Goal: Task Accomplishment & Management: Use online tool/utility

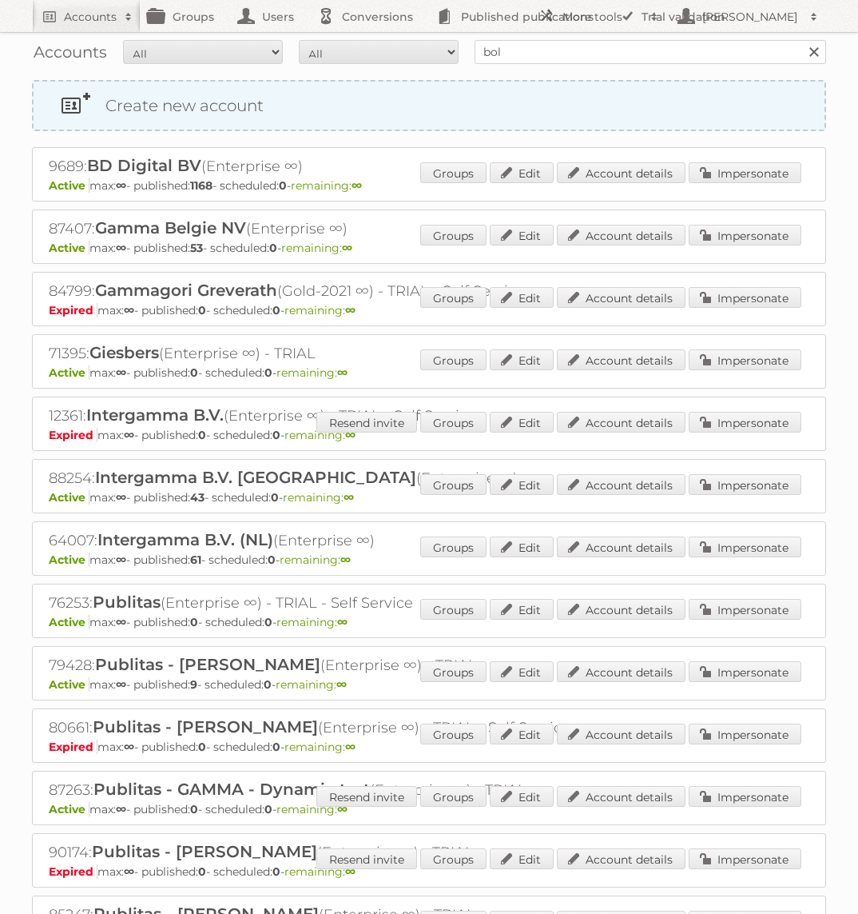
type input "[DOMAIN_NAME]"
click at [802, 40] on input "Search" at bounding box center [814, 52] width 24 height 24
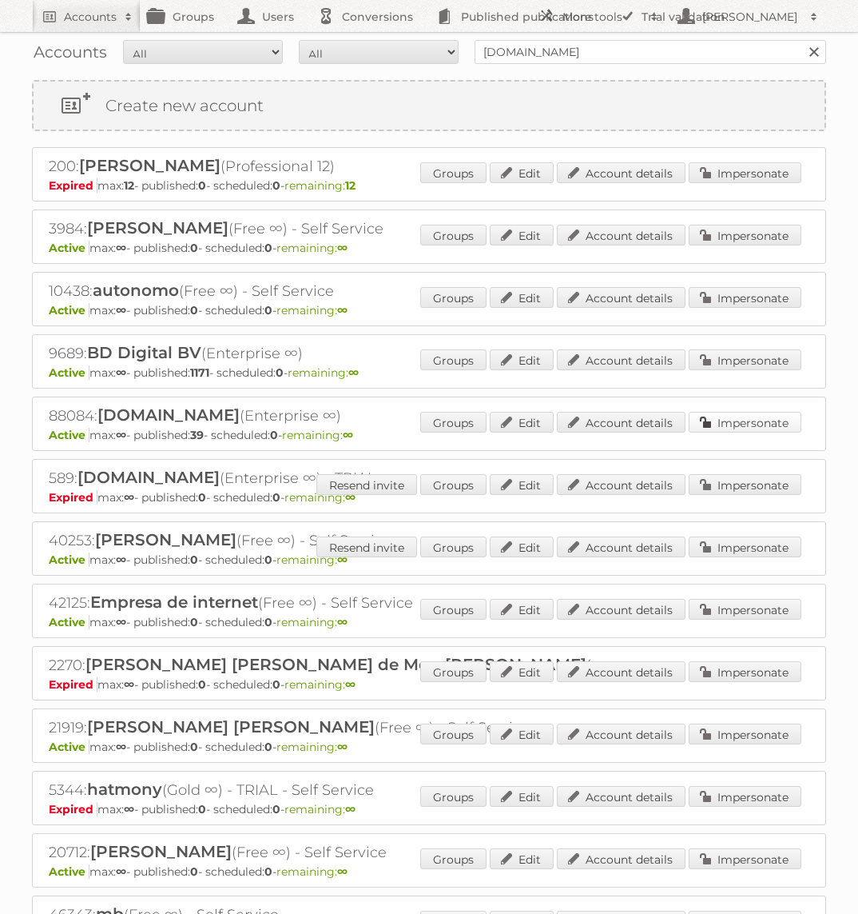
click at [740, 424] on link "Impersonate" at bounding box center [745, 422] width 113 height 21
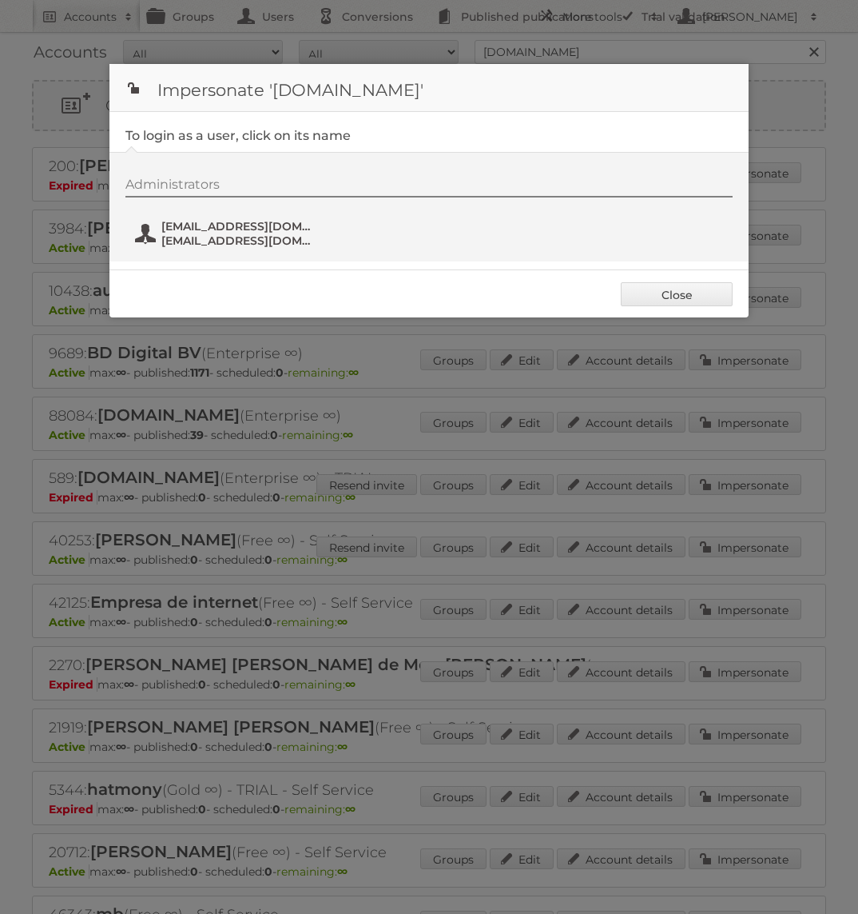
click at [248, 228] on span "fs+bol@publitas.com" at bounding box center [238, 226] width 155 height 14
